Goal: Task Accomplishment & Management: Use online tool/utility

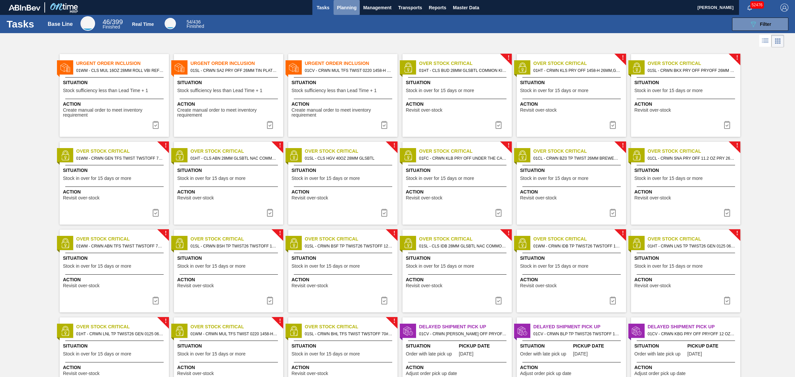
click at [352, 4] on span "Planning" at bounding box center [347, 8] width 20 height 8
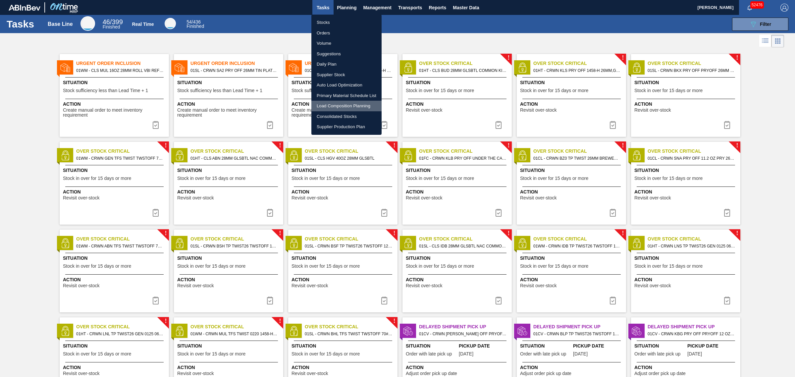
click at [342, 106] on li "Load Composition Planning" at bounding box center [346, 106] width 70 height 11
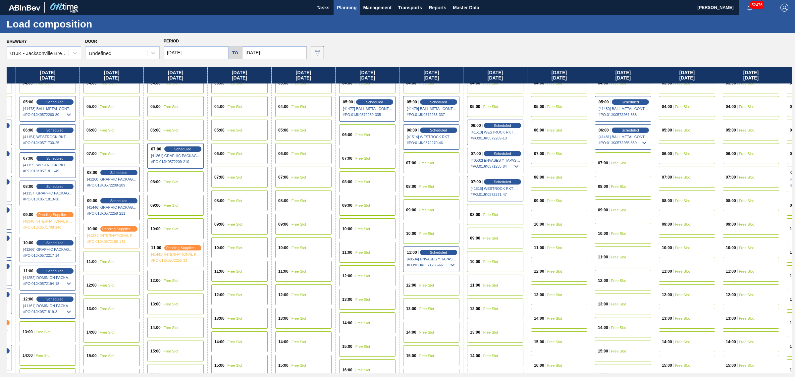
scroll to position [83, 497]
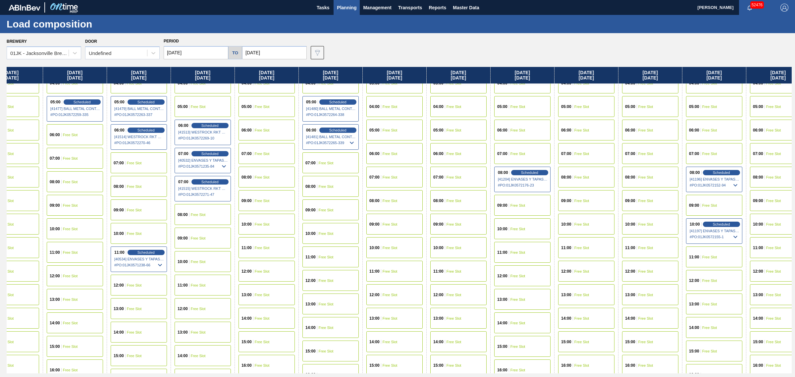
drag, startPoint x: 365, startPoint y: 223, endPoint x: 416, endPoint y: 221, distance: 51.7
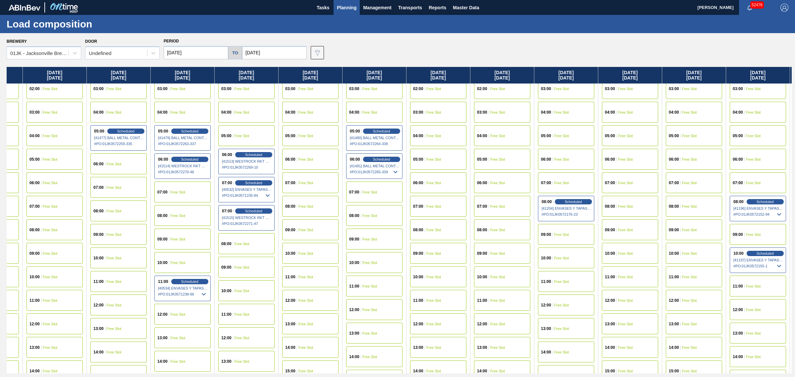
scroll to position [41, 431]
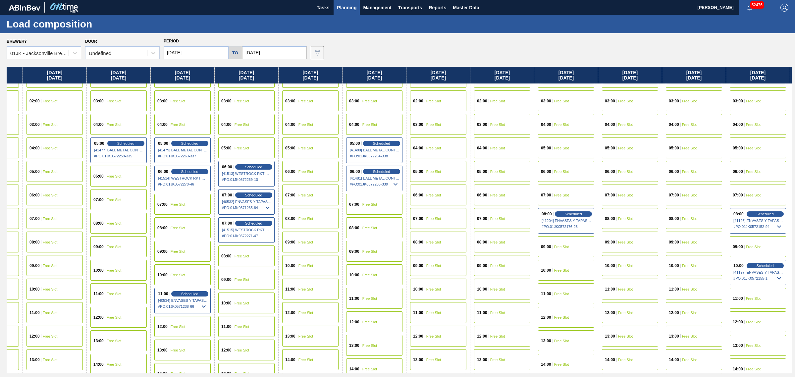
click at [267, 204] on icon at bounding box center [268, 208] width 8 height 8
click at [256, 194] on span "Scheduled" at bounding box center [253, 195] width 19 height 4
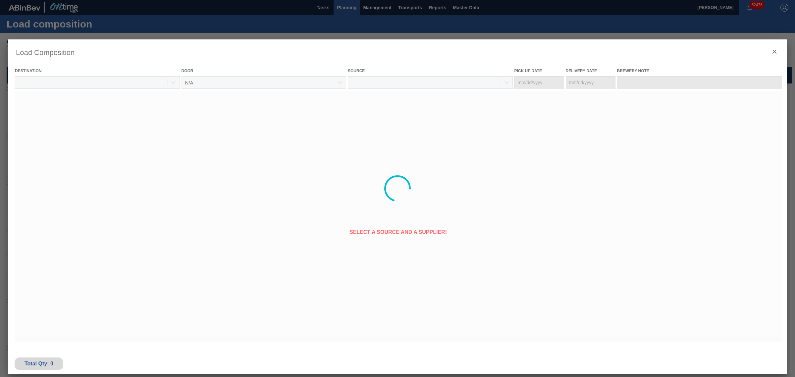
type Date "08/20/2025"
type Date "08/27/2025"
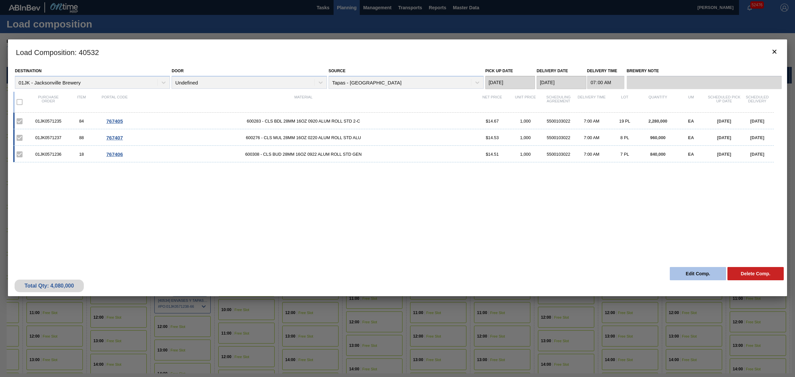
click at [694, 271] on button "Edit Comp." at bounding box center [698, 273] width 56 height 13
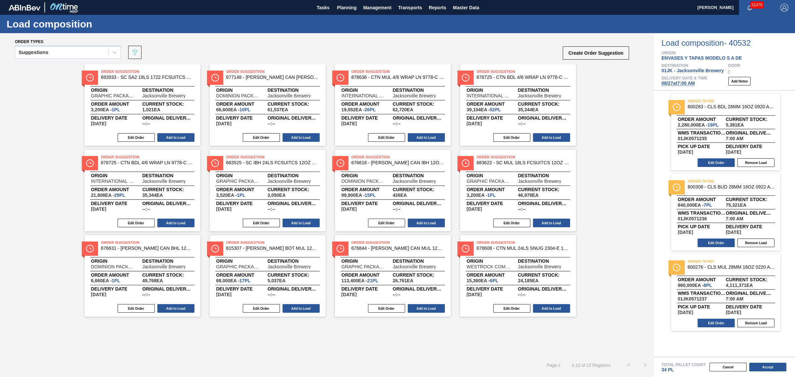
click at [673, 84] on span "08/27 at 7:00 AM" at bounding box center [677, 82] width 33 height 5
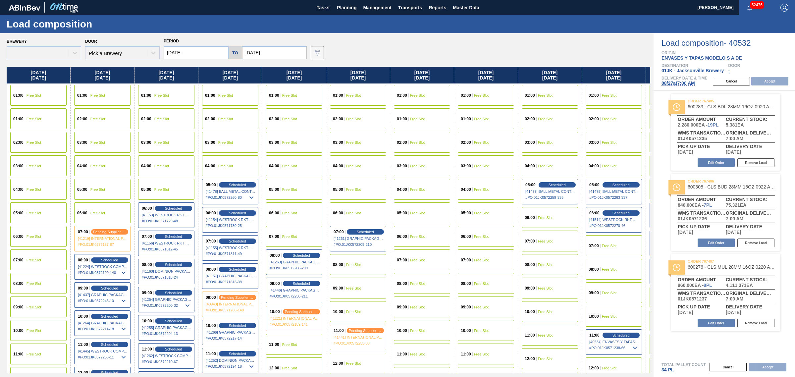
type input "08/17/2025"
type input "10/17/2025"
type input "08/27/2025"
type input "09/03/2025"
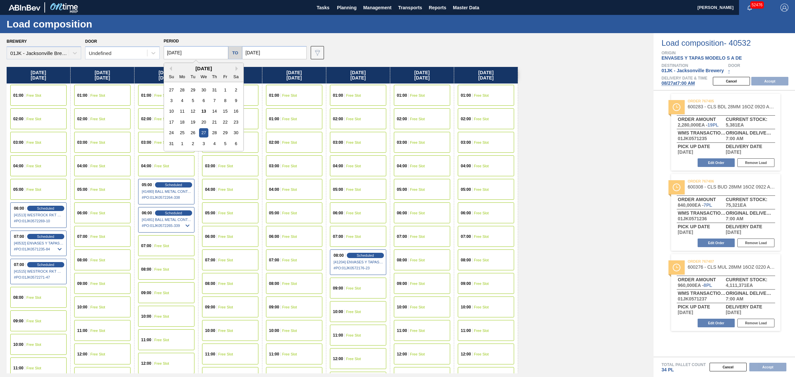
click at [178, 53] on input "08/27/2025" at bounding box center [196, 52] width 65 height 13
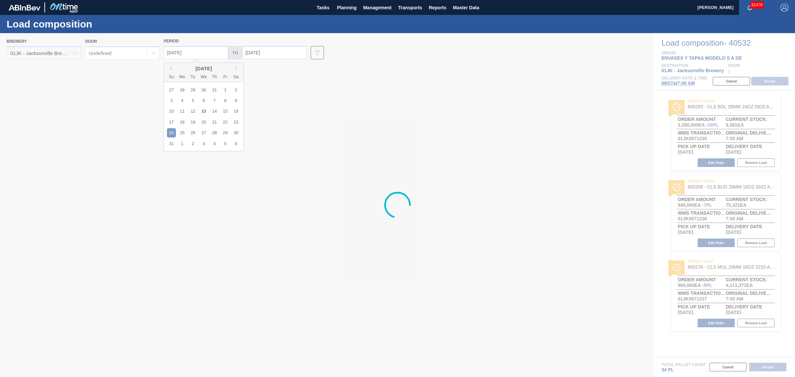
type input "08/24/2025"
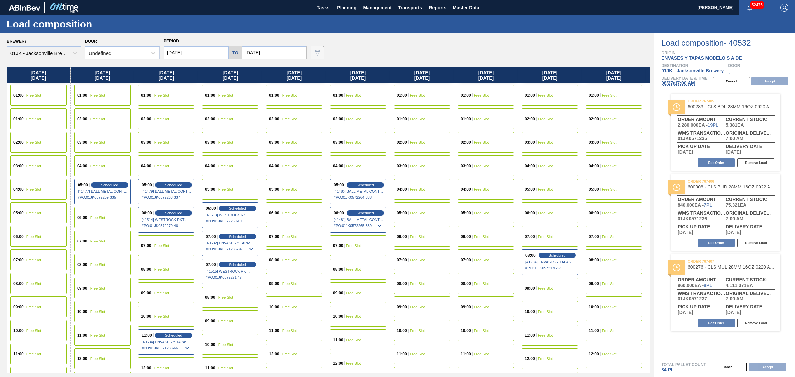
click at [34, 280] on div "08:00 Free Slot" at bounding box center [38, 283] width 56 height 21
click at [770, 84] on button "Accept" at bounding box center [769, 81] width 37 height 9
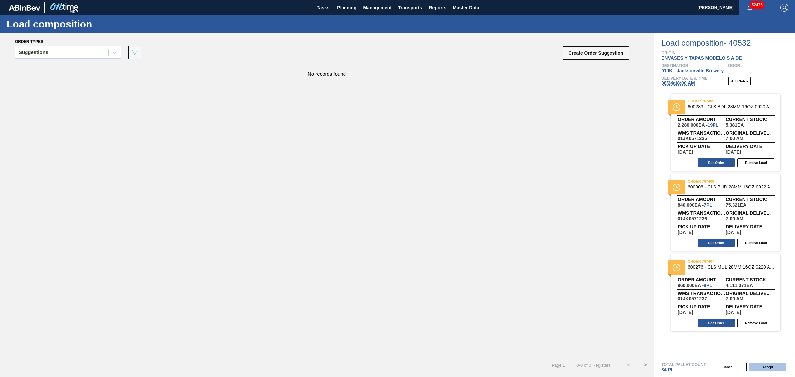
click at [766, 370] on button "Accept" at bounding box center [767, 367] width 37 height 9
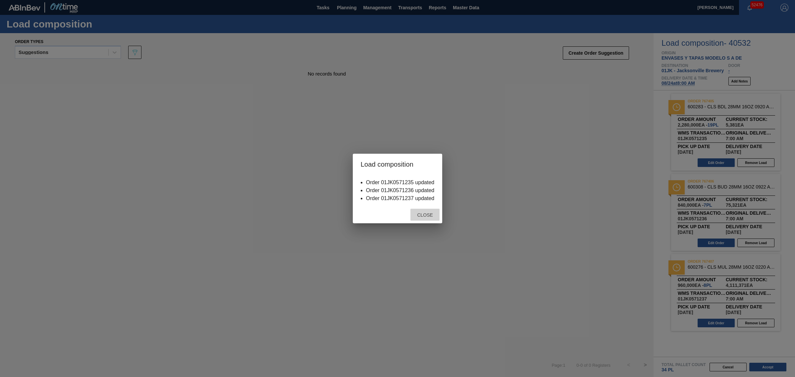
click at [421, 219] on div "Close" at bounding box center [424, 215] width 29 height 12
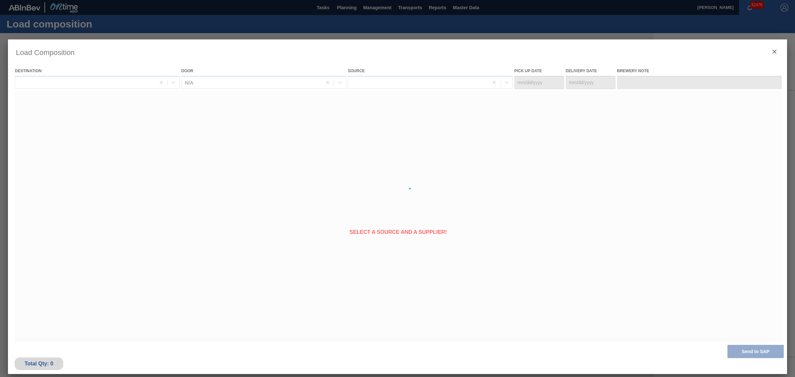
type Date "08/17/2025"
type Date "08/24/2025"
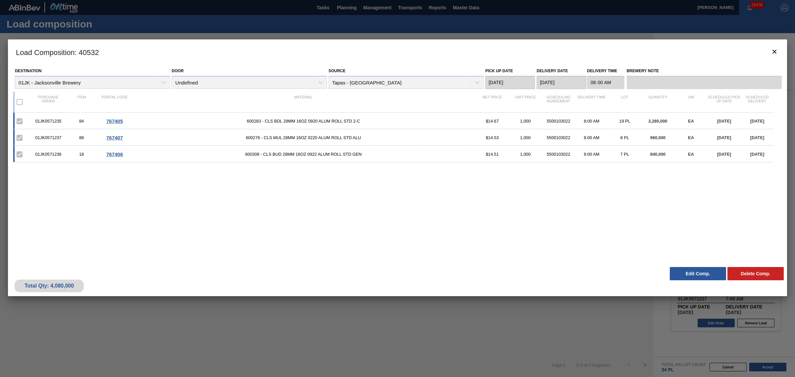
click at [303, 23] on div at bounding box center [397, 188] width 795 height 377
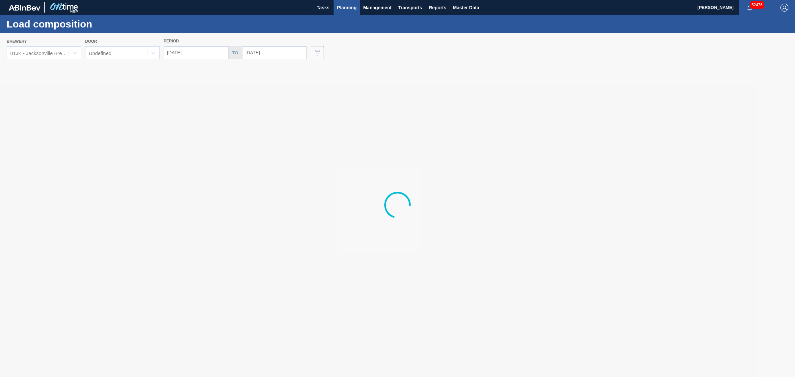
click at [343, 6] on span "Planning" at bounding box center [347, 8] width 20 height 8
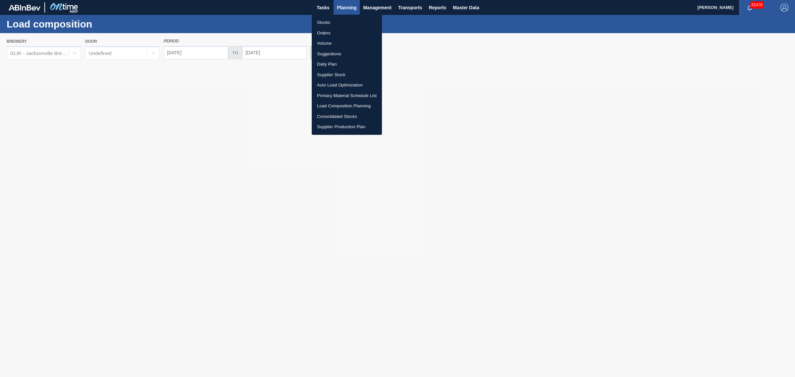
click at [320, 22] on li "Stocks" at bounding box center [347, 22] width 70 height 11
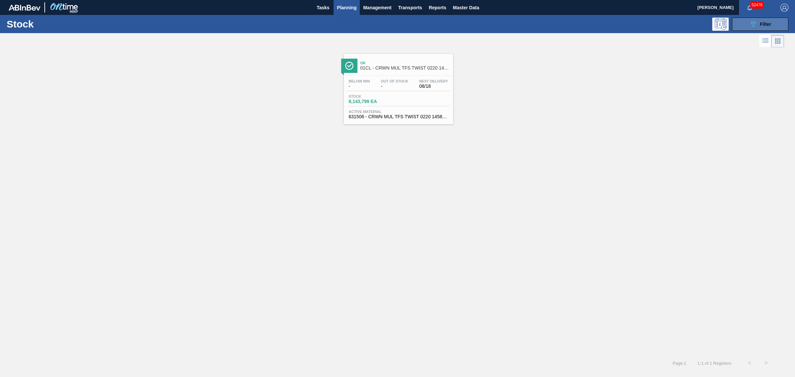
click at [762, 25] on span "Filter" at bounding box center [765, 24] width 11 height 5
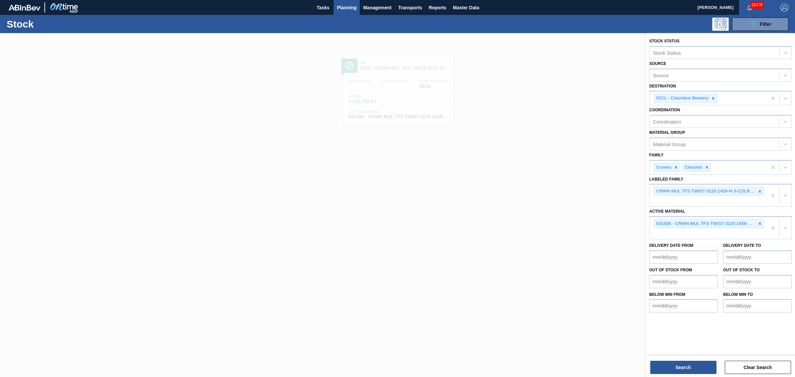
click at [496, 135] on div at bounding box center [397, 221] width 795 height 377
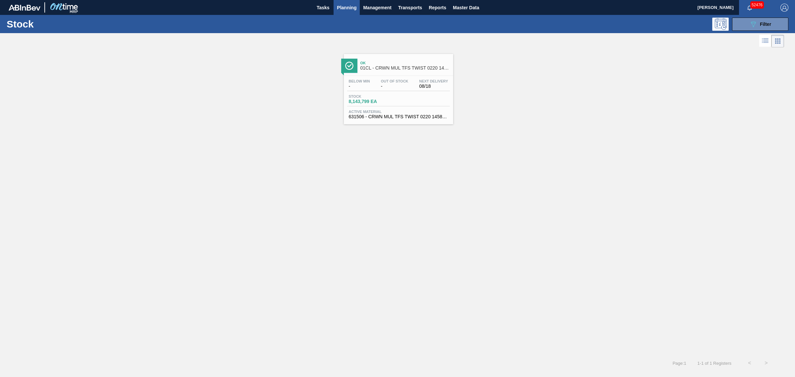
click at [347, 9] on span "Planning" at bounding box center [347, 8] width 20 height 8
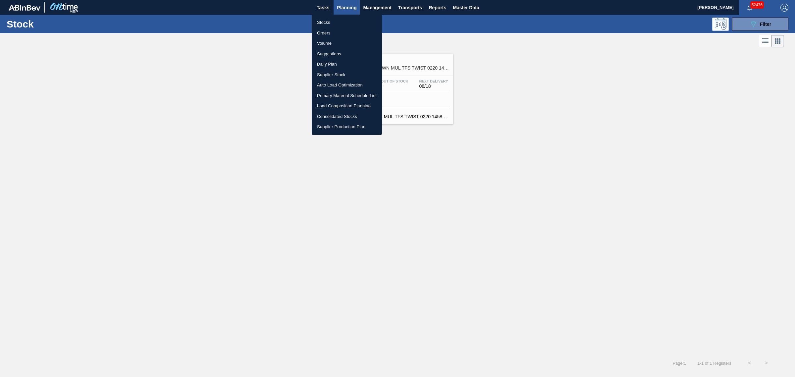
click at [763, 27] on div at bounding box center [397, 188] width 795 height 377
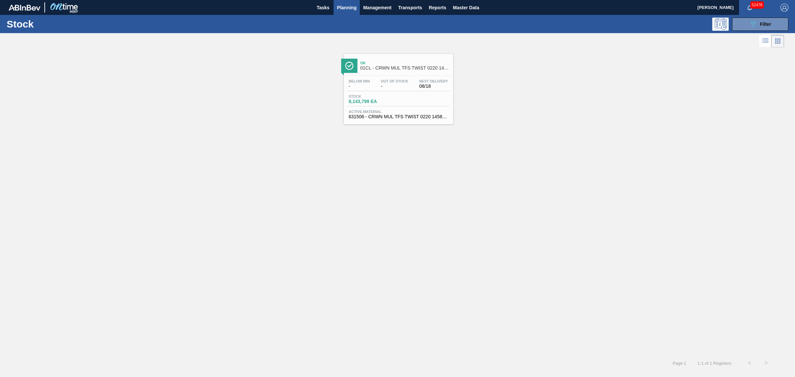
click at [750, 0] on body "Tasks Planning Management Transports Reports Master Data Joseph Shearburn 52476…" at bounding box center [397, 0] width 795 height 0
click at [747, 21] on button "089F7B8B-B2A5-4AFE-B5C0-19BA573D28AC Filter" at bounding box center [760, 24] width 56 height 13
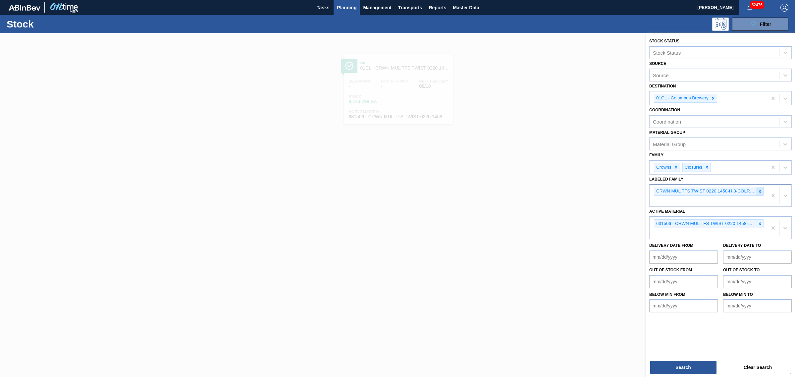
click at [757, 190] on icon at bounding box center [759, 191] width 5 height 5
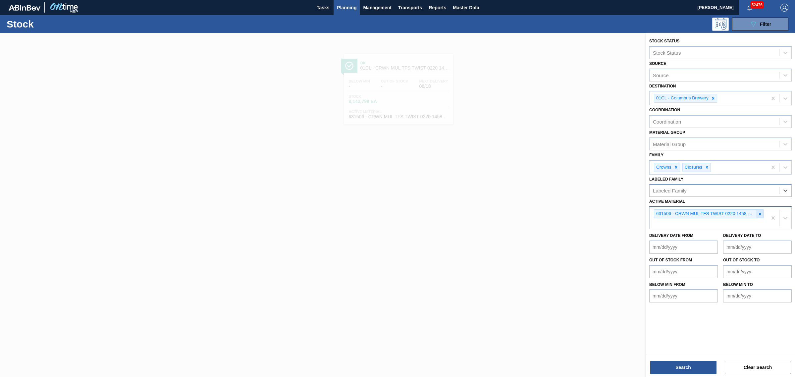
click at [761, 214] on icon at bounding box center [759, 214] width 5 height 5
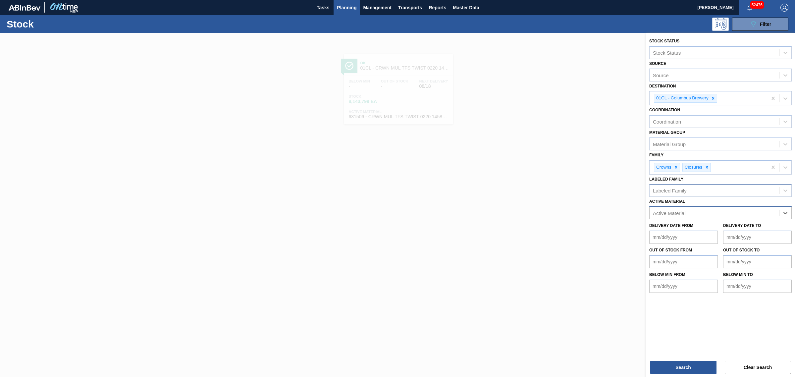
click at [680, 208] on div "Active Material" at bounding box center [714, 213] width 130 height 10
type Material "600283"
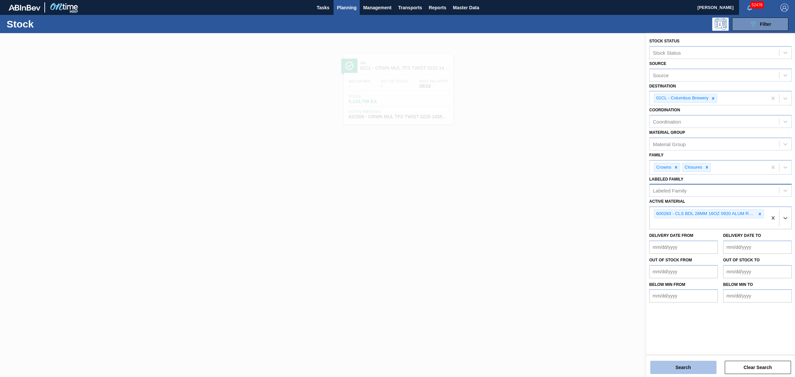
click at [686, 368] on button "Search" at bounding box center [683, 367] width 66 height 13
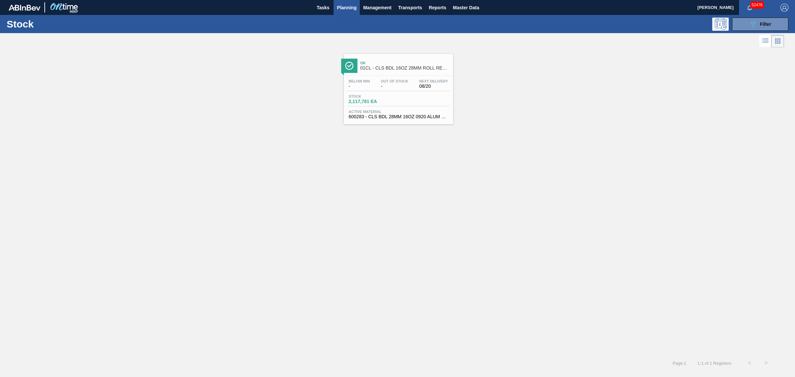
click at [394, 105] on div "Stock 2,117,781 EA" at bounding box center [398, 100] width 103 height 12
